Goal: Information Seeking & Learning: Learn about a topic

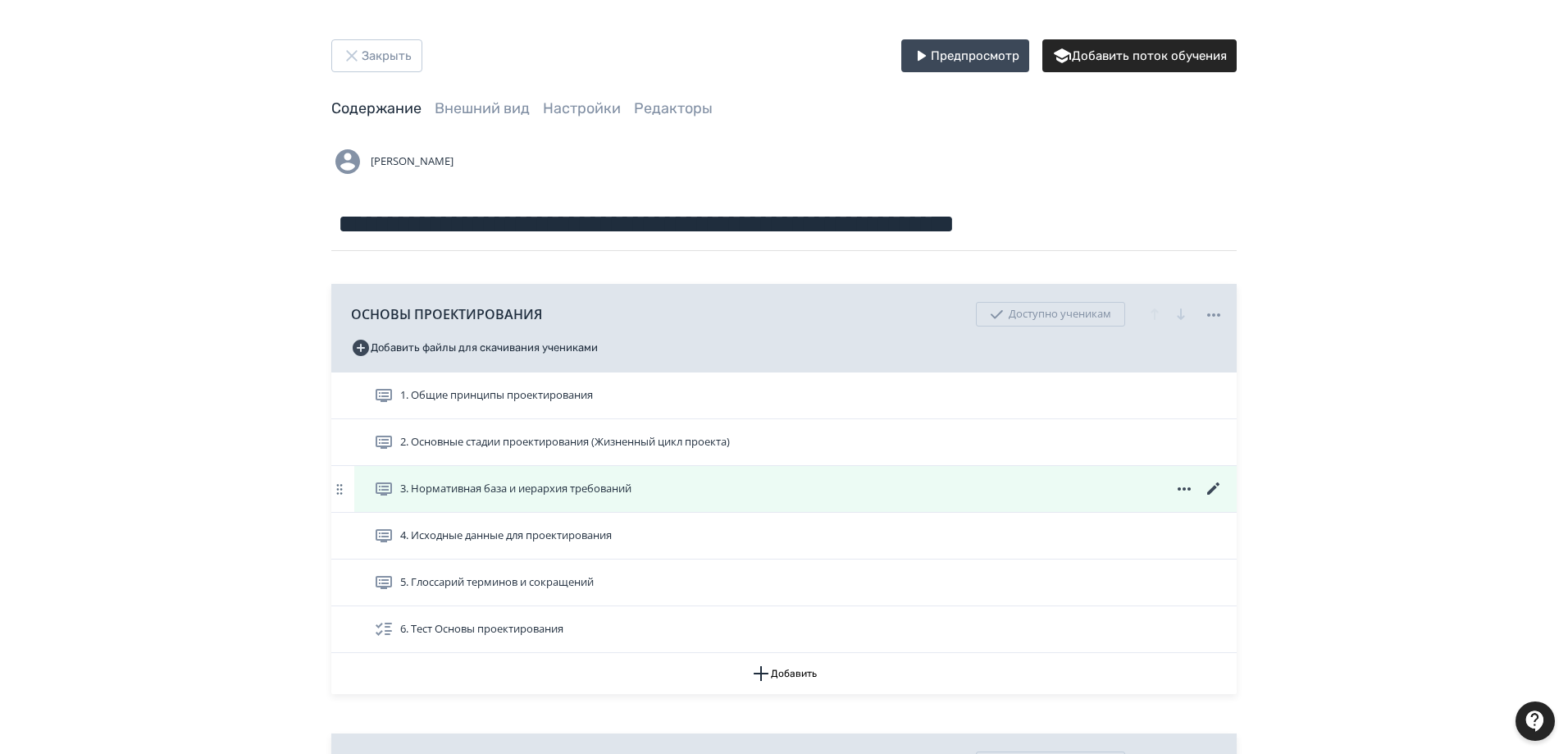
scroll to position [164, 0]
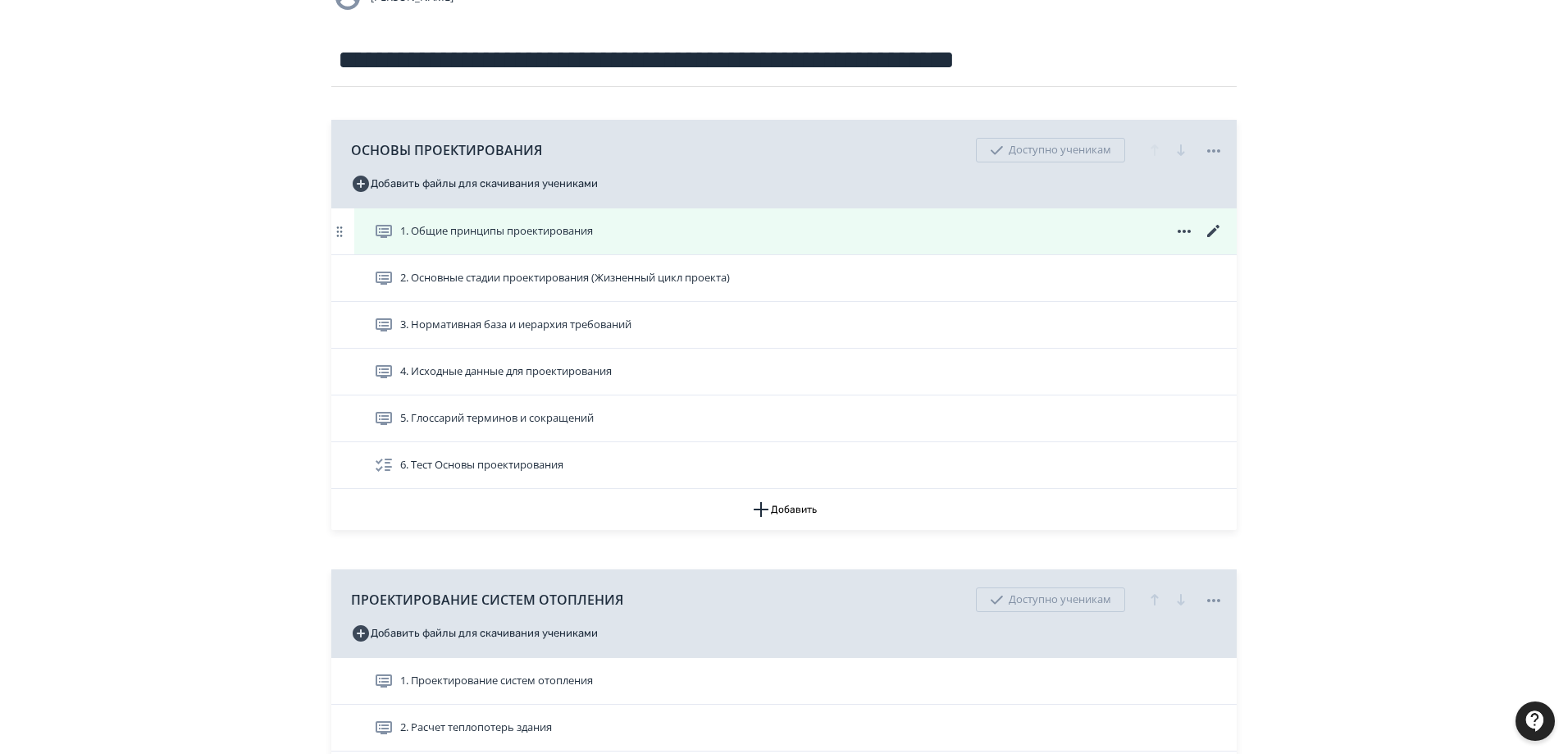
click at [632, 229] on div "1. Общие принципы проектирования" at bounding box center [799, 231] width 849 height 19
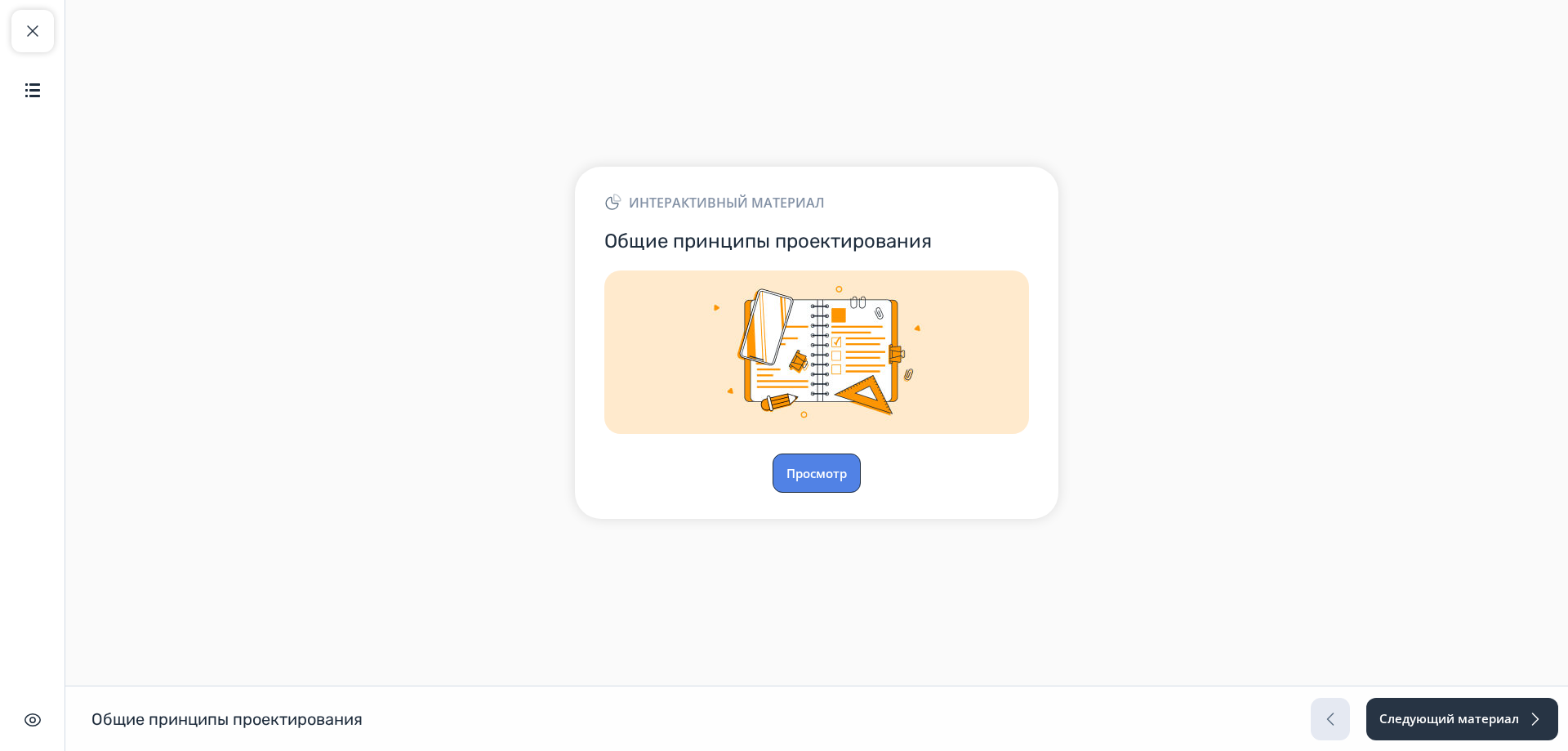
click at [823, 473] on button "Просмотр" at bounding box center [816, 473] width 88 height 39
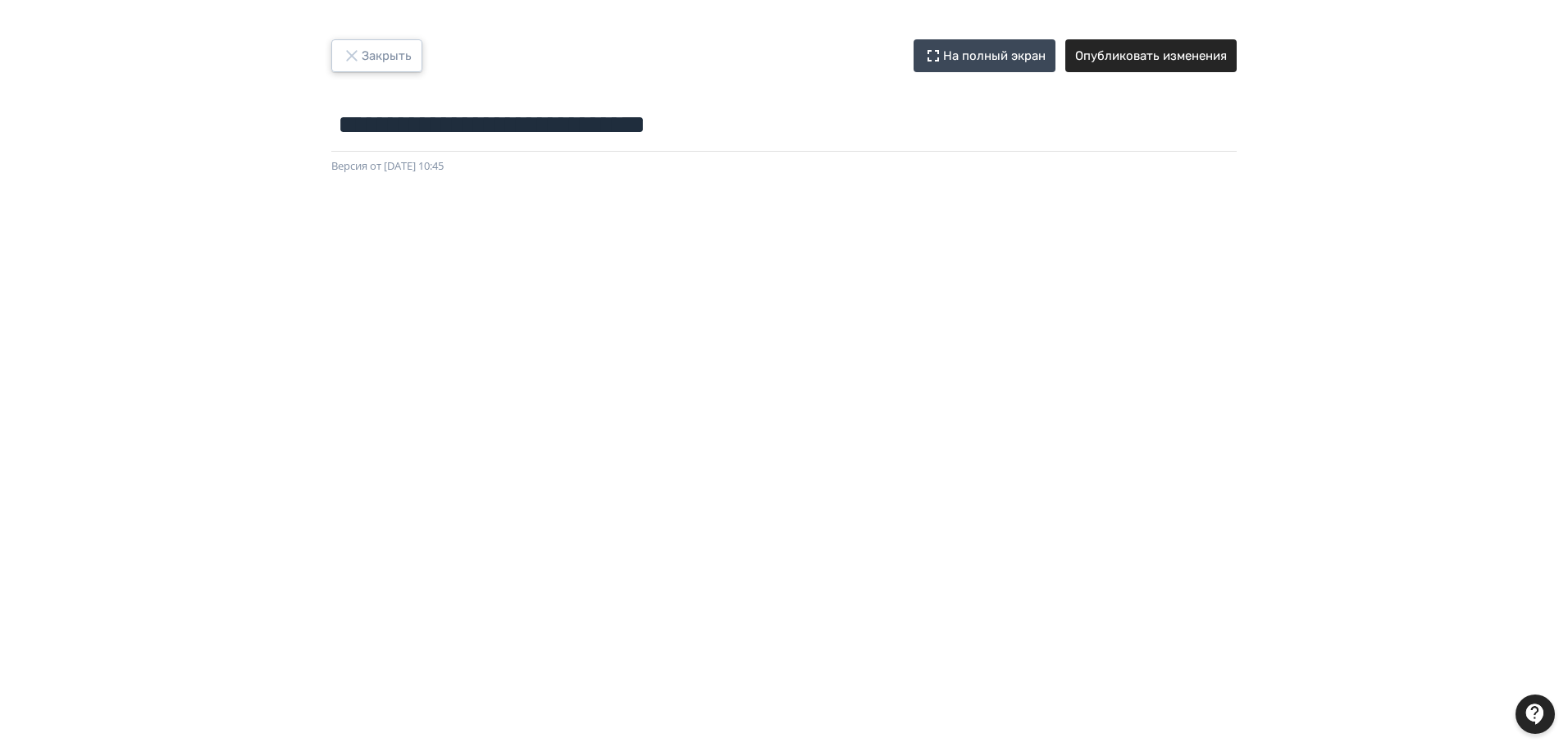
click at [367, 59] on button "Закрыть" at bounding box center [376, 56] width 91 height 33
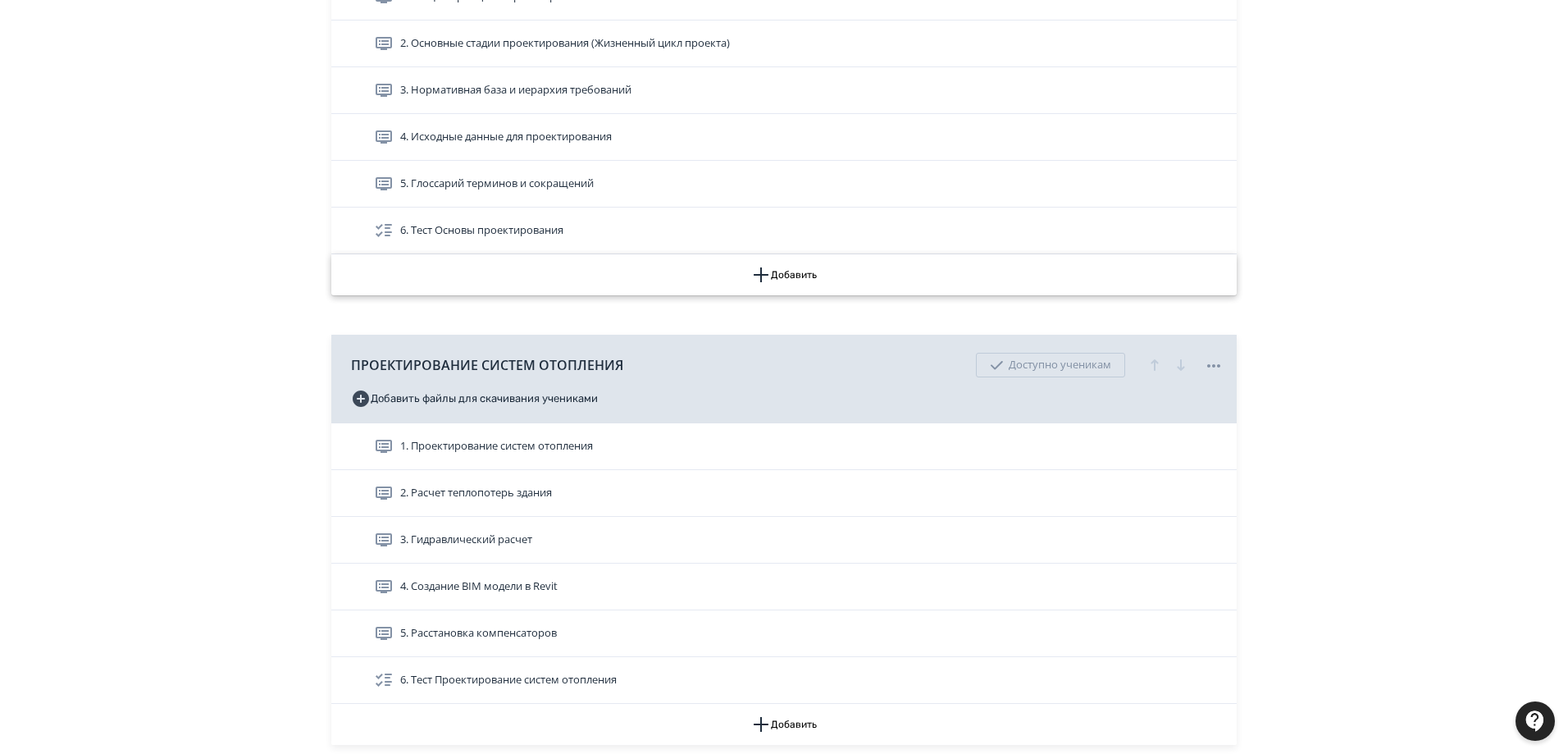
scroll to position [492, 0]
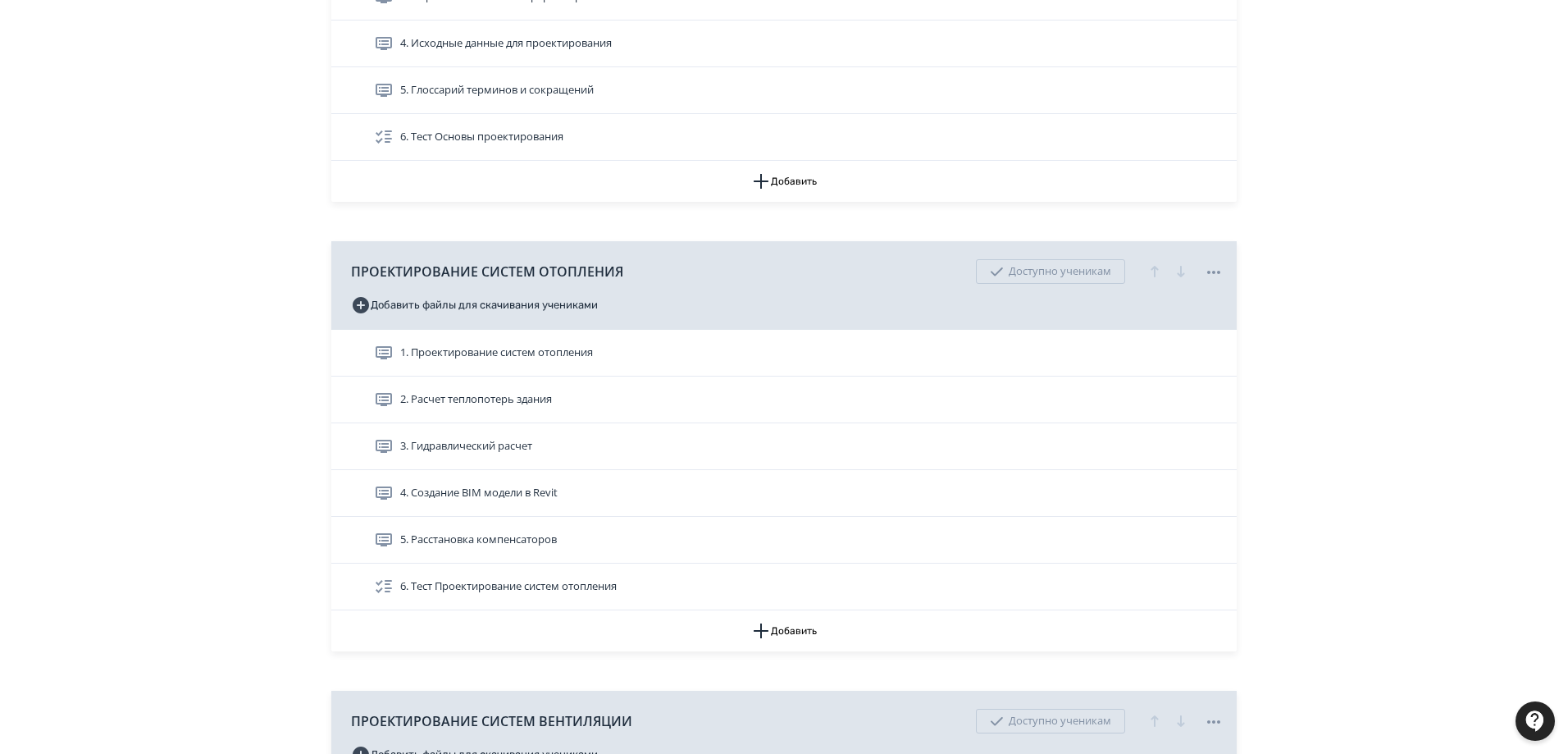
click at [537, 351] on span "1. Проектирование систем отопления" at bounding box center [496, 353] width 193 height 17
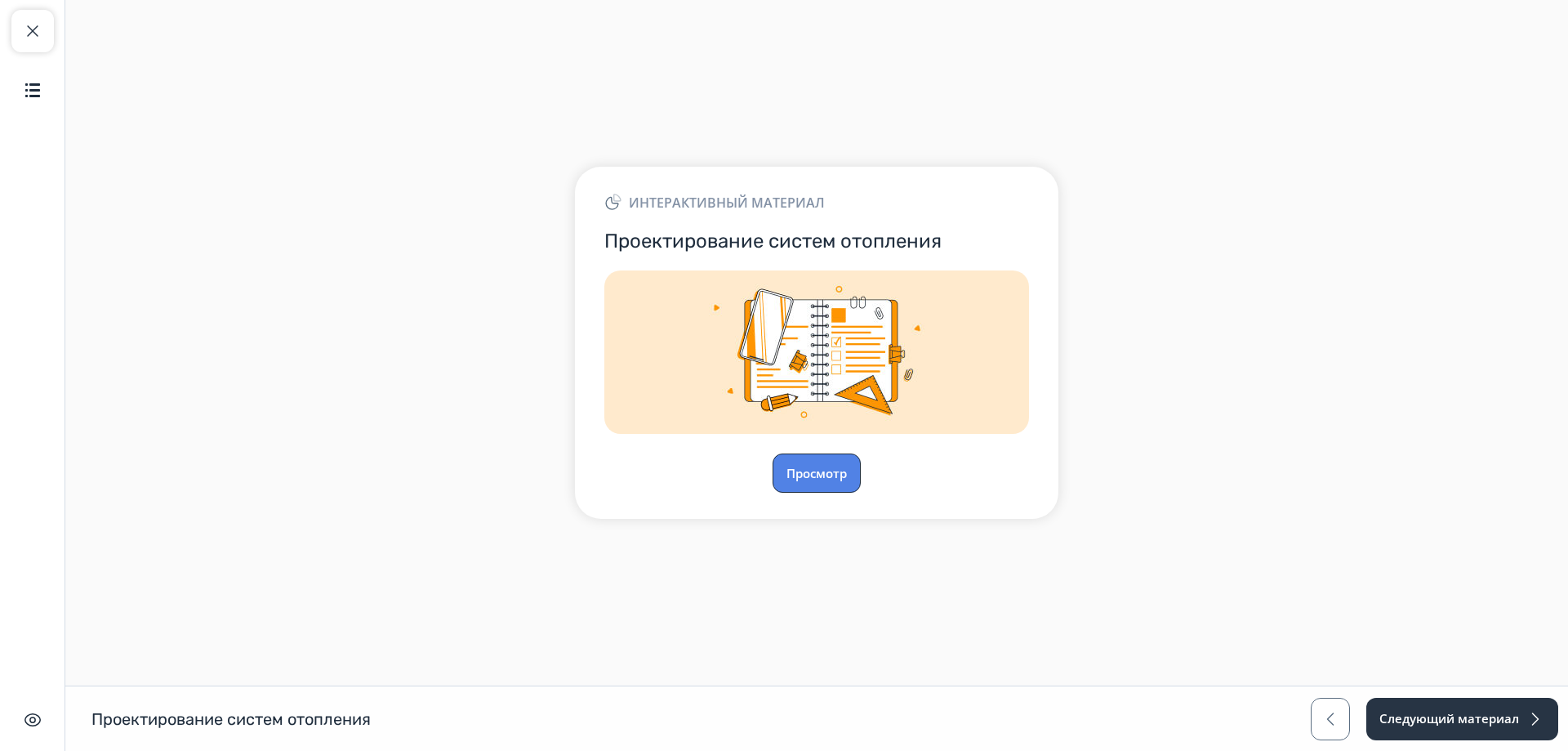
click at [802, 472] on button "Просмотр" at bounding box center [816, 473] width 88 height 39
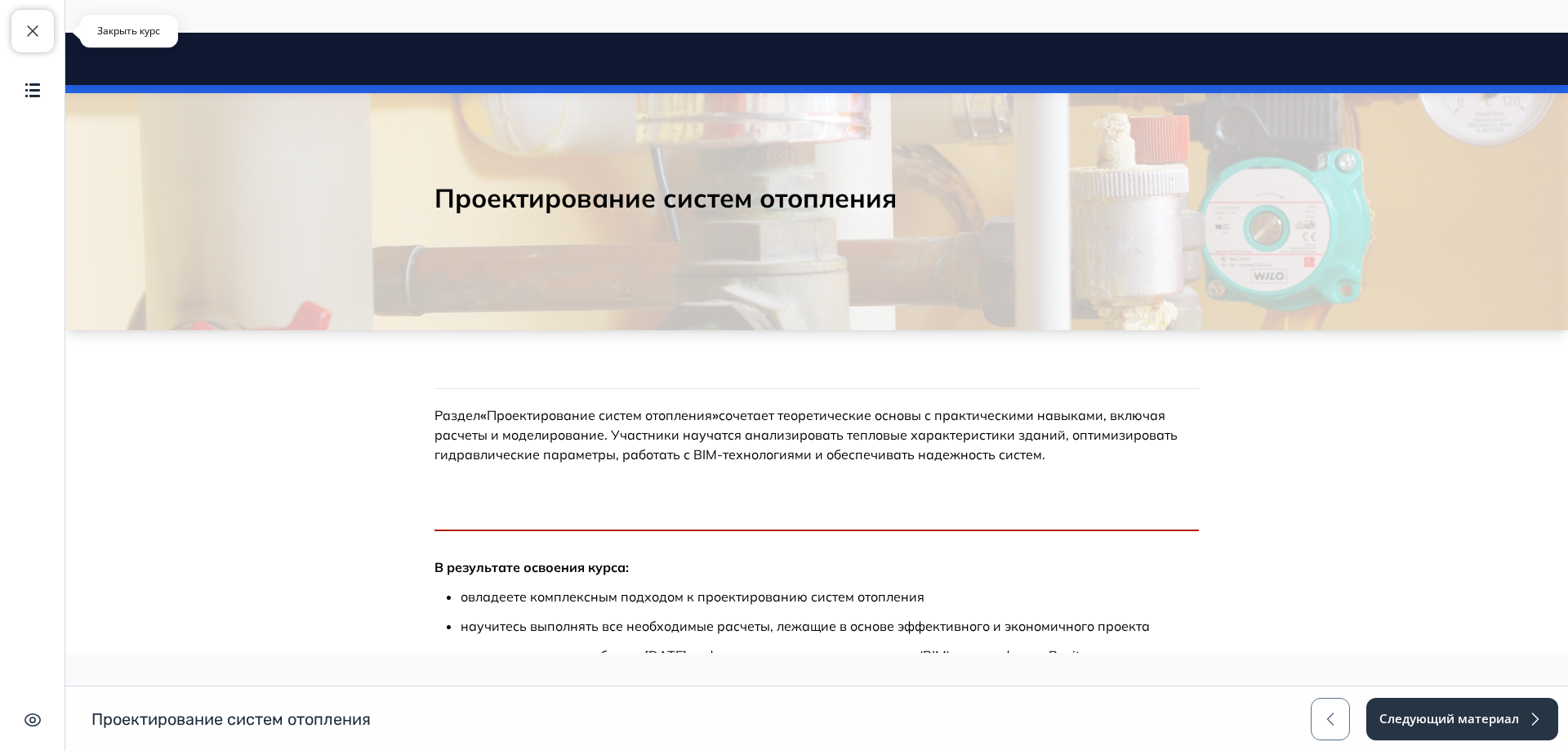
click at [31, 20] on button "Закрыть курс" at bounding box center [32, 31] width 42 height 42
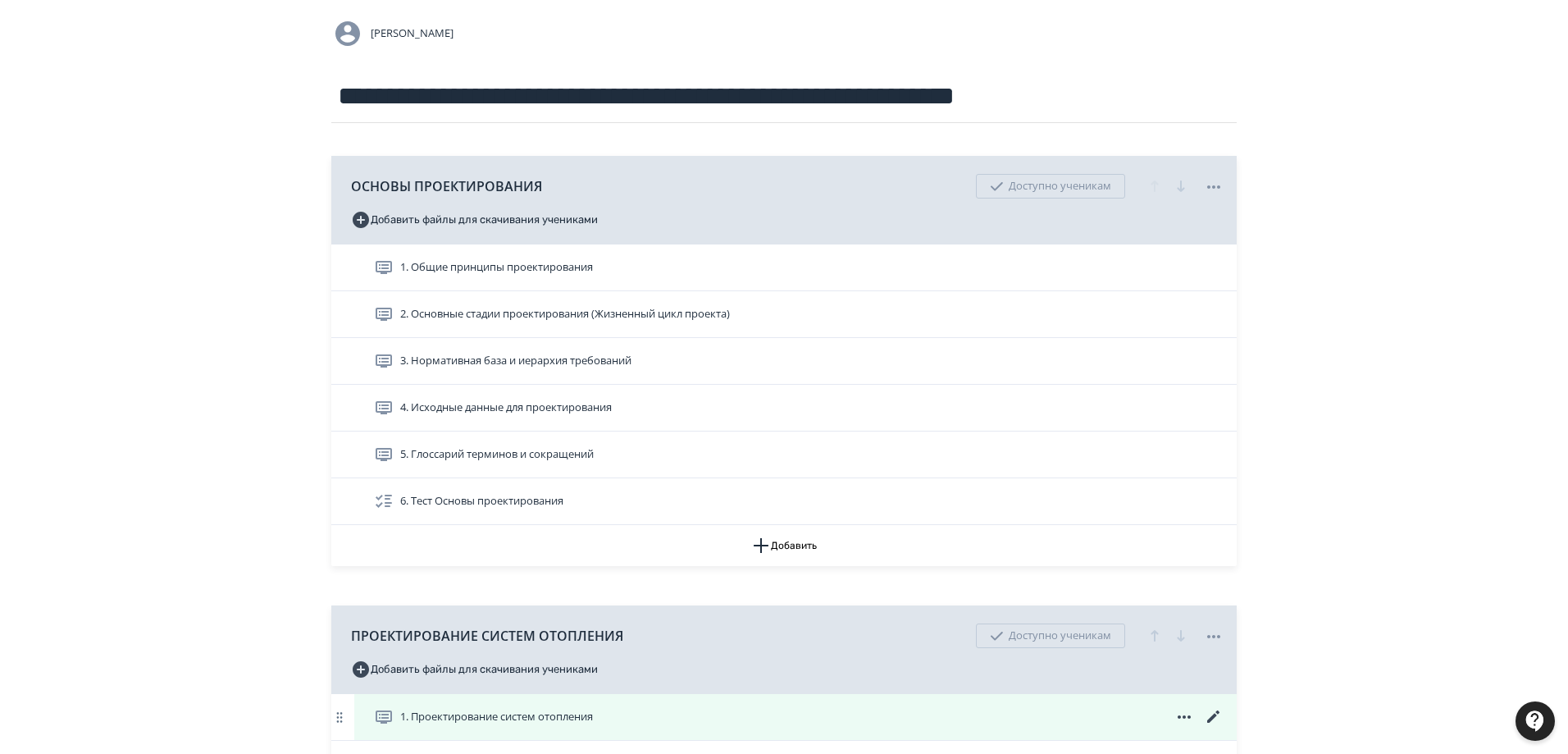
scroll to position [328, 0]
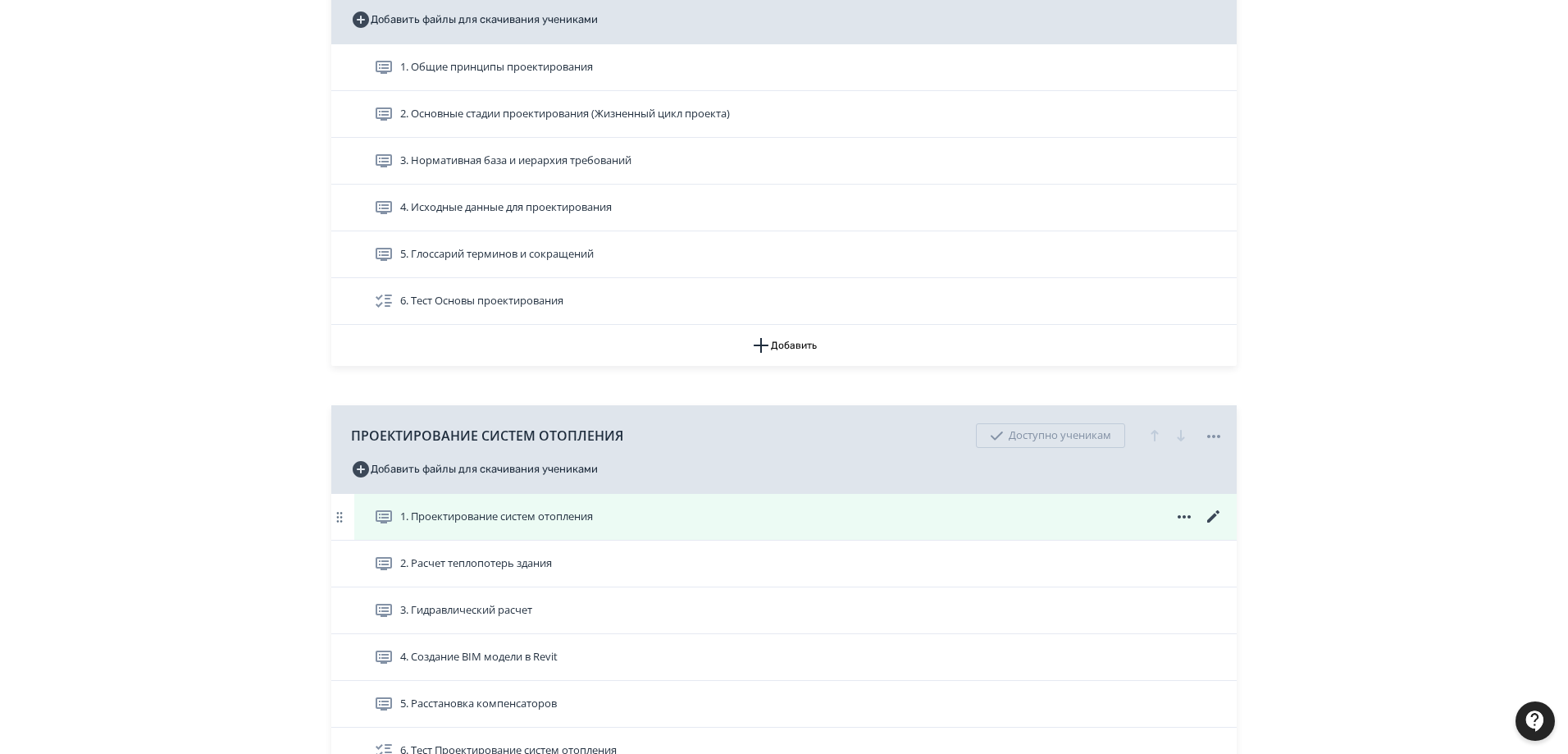
click at [1212, 511] on icon at bounding box center [1213, 516] width 19 height 19
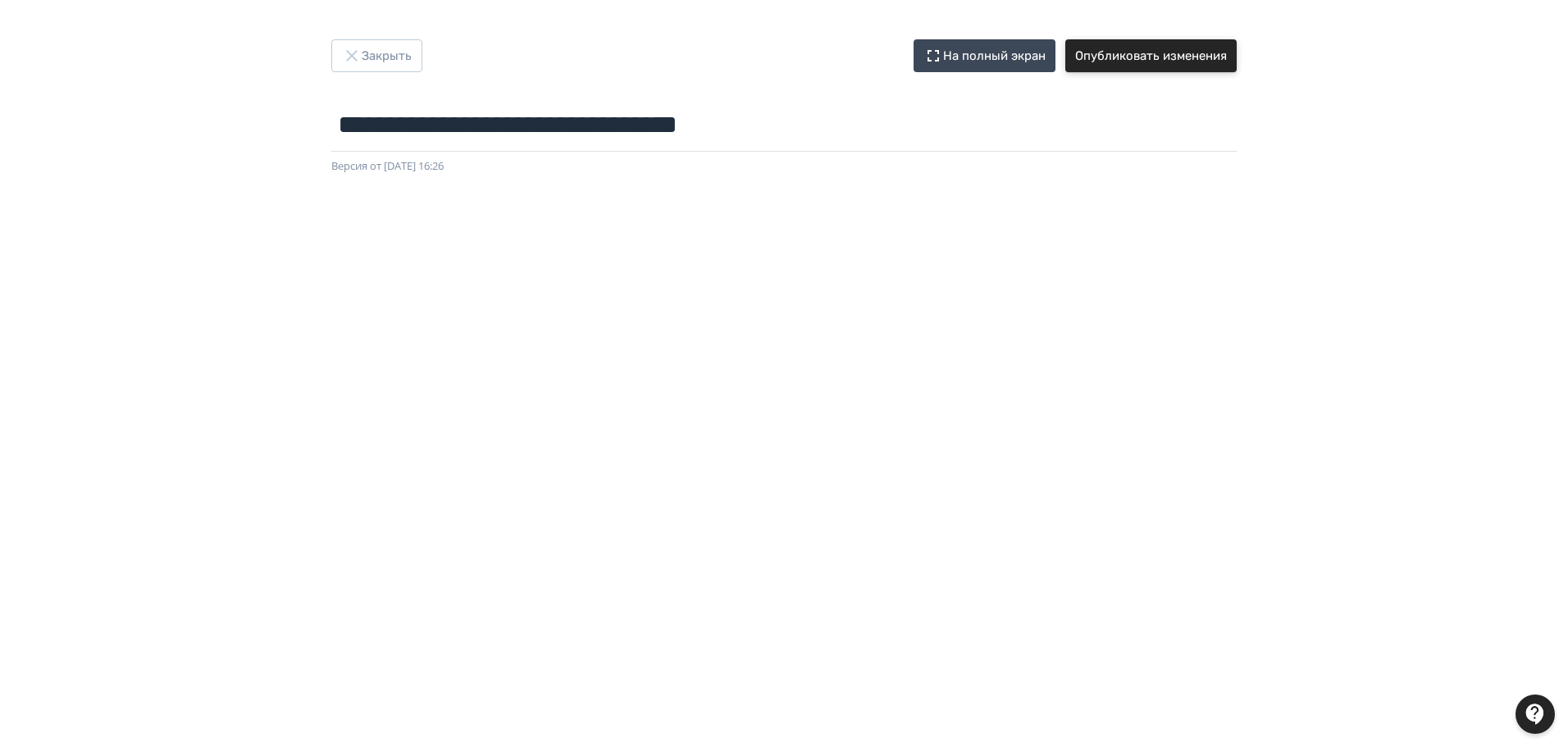
click at [1200, 60] on button "Опубликовать изменения" at bounding box center [1151, 56] width 171 height 33
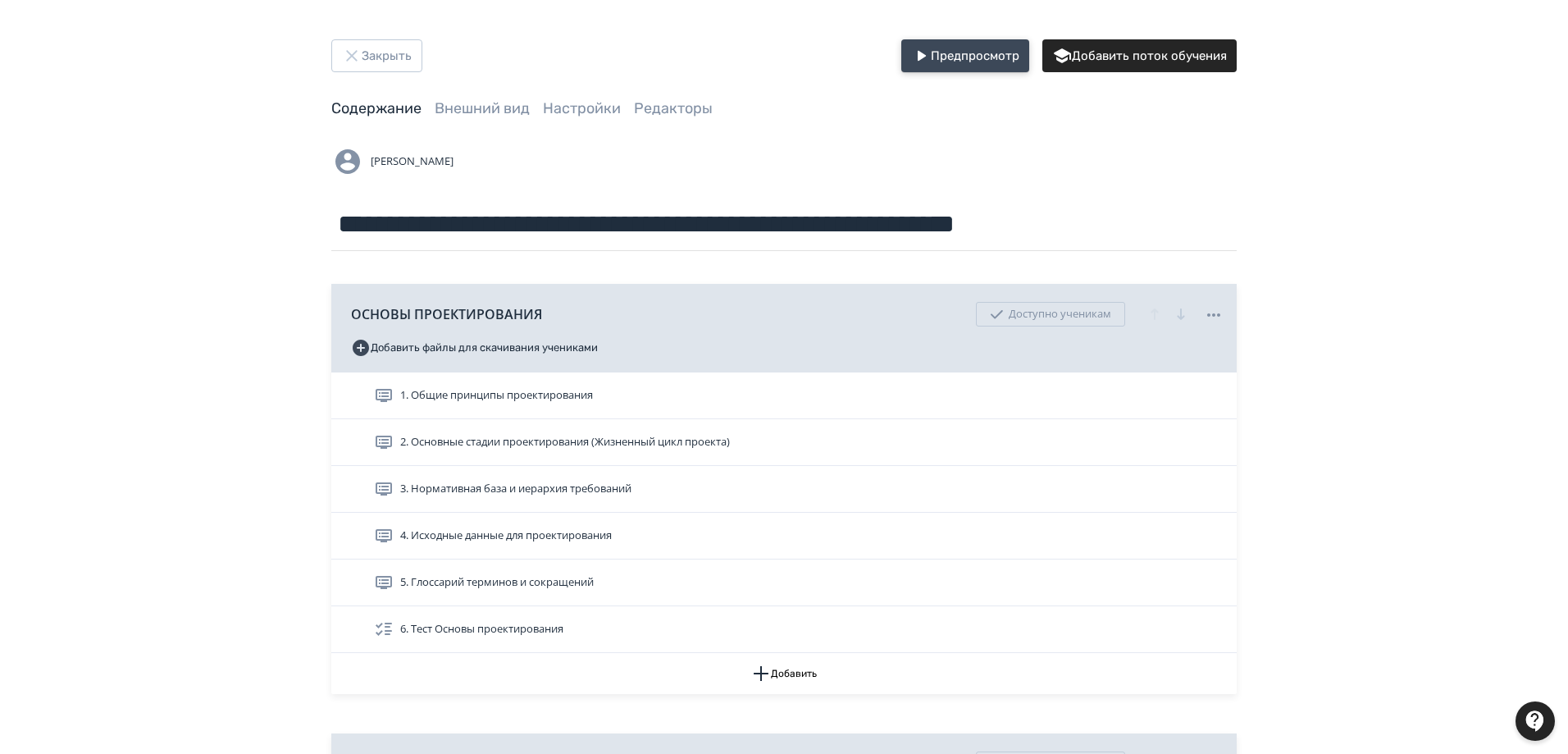
drag, startPoint x: 960, startPoint y: 49, endPoint x: 934, endPoint y: 82, distance: 42.0
click at [959, 50] on button "Предпросмотр" at bounding box center [964, 56] width 128 height 33
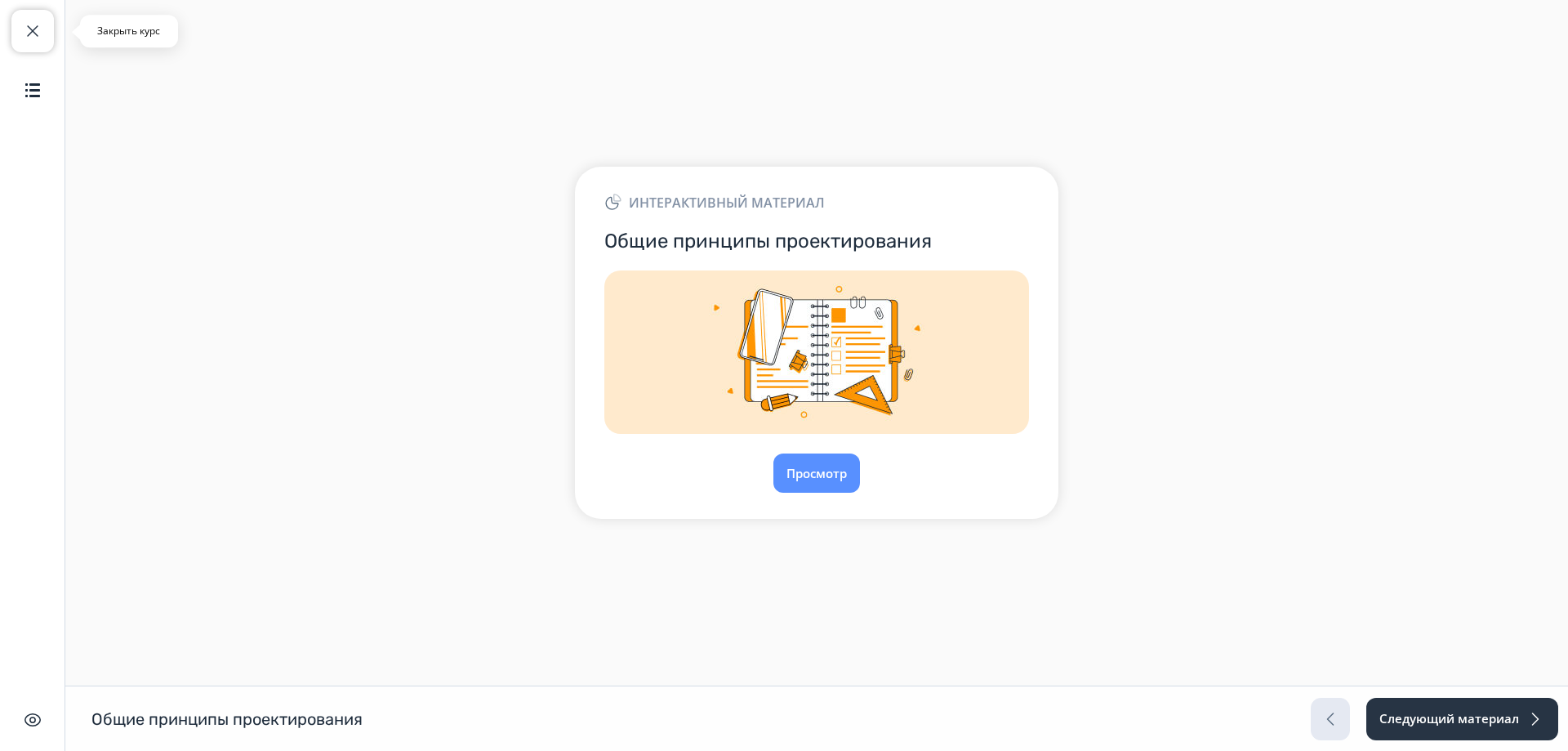
click at [37, 27] on span "button" at bounding box center [32, 30] width 19 height 19
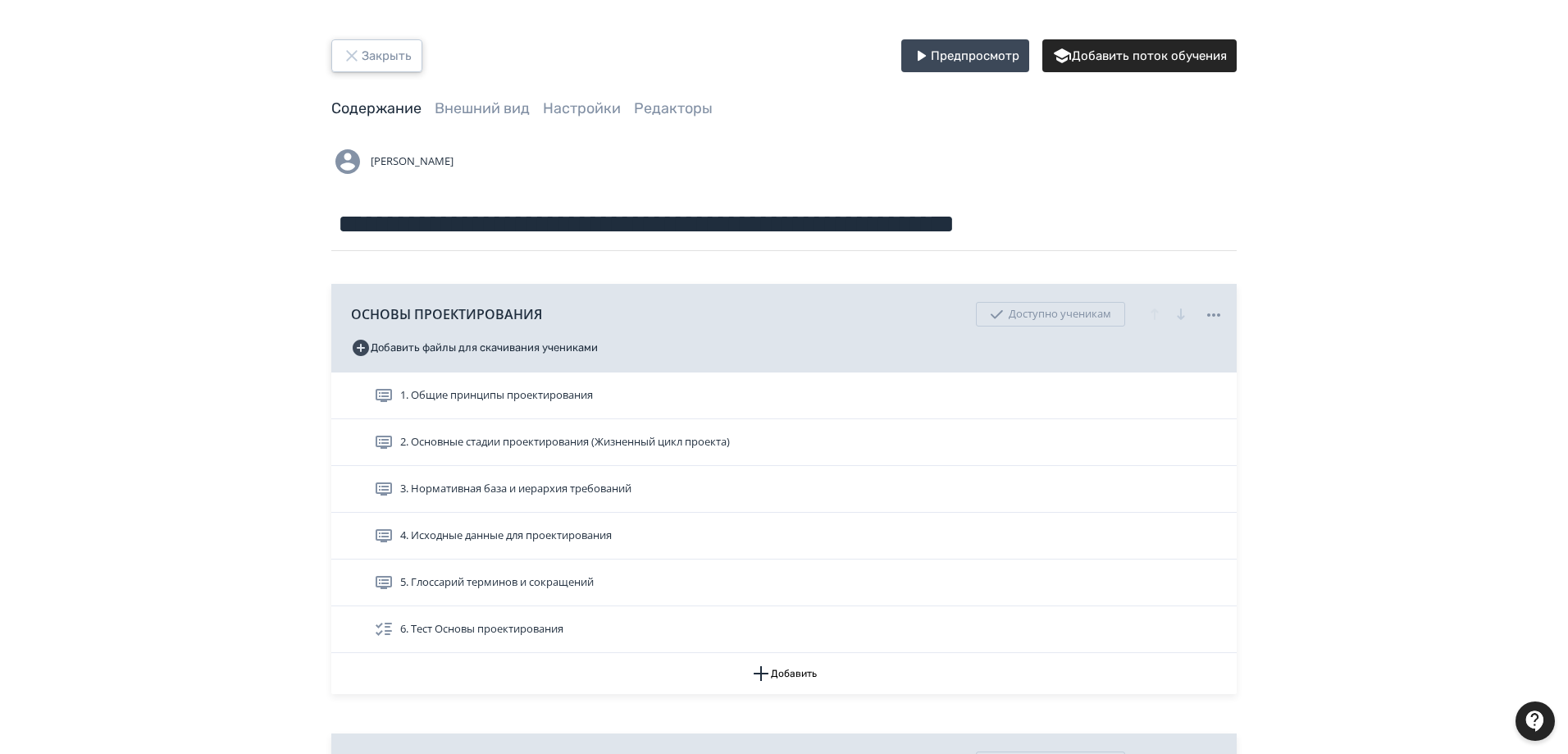
click at [347, 41] on button "Закрыть" at bounding box center [376, 56] width 91 height 33
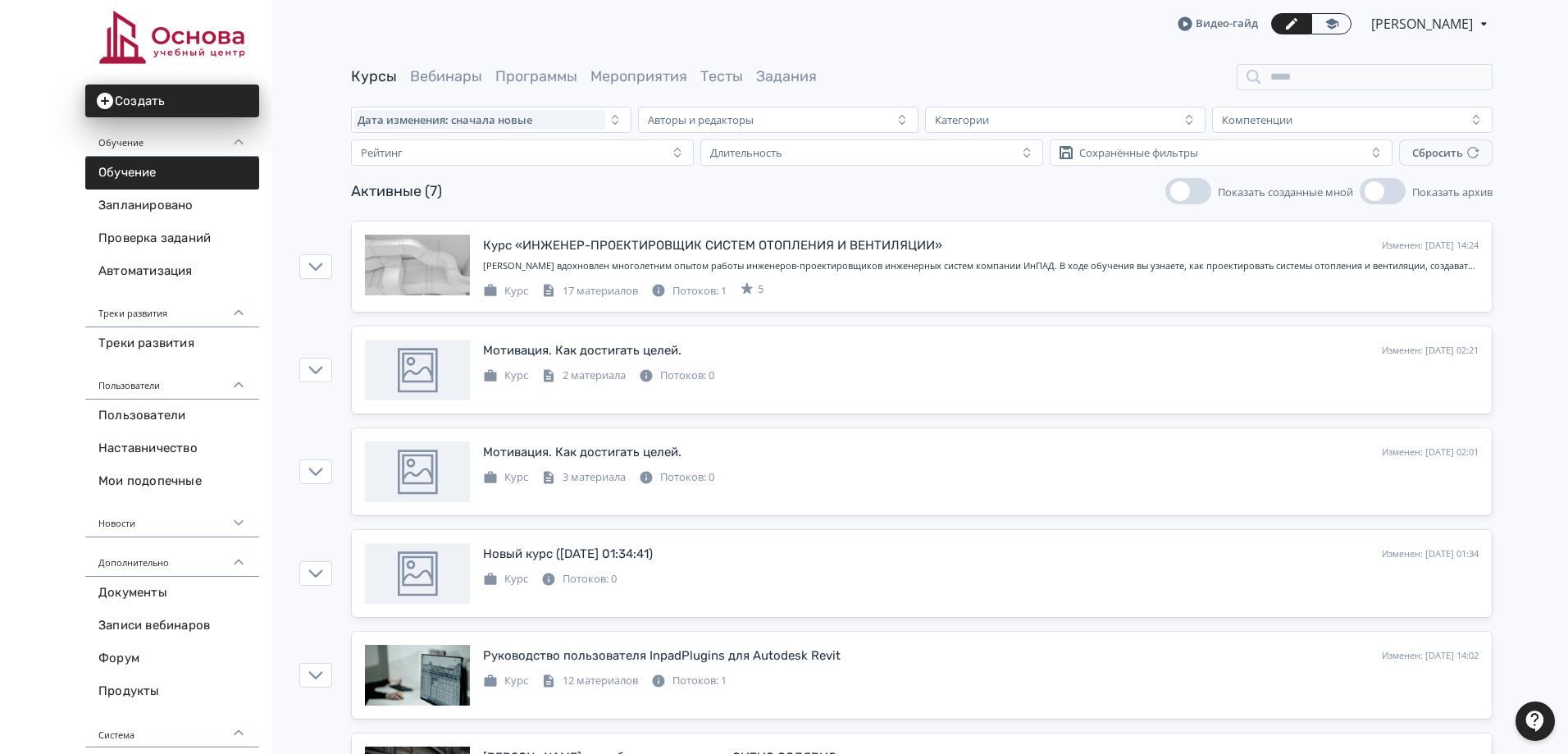
click at [151, 175] on link "Обучение" at bounding box center [172, 173] width 174 height 33
click at [1324, 19] on icon at bounding box center [1332, 24] width 15 height 15
